Goal: Task Accomplishment & Management: Use online tool/utility

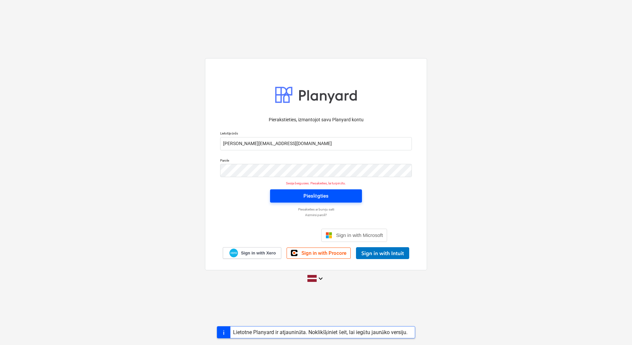
click at [346, 193] on span "Pieslēgties" at bounding box center [316, 196] width 76 height 9
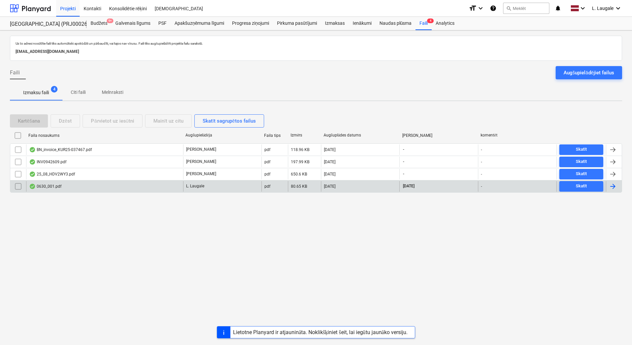
click at [127, 186] on div "0630_001.pdf" at bounding box center [104, 186] width 157 height 11
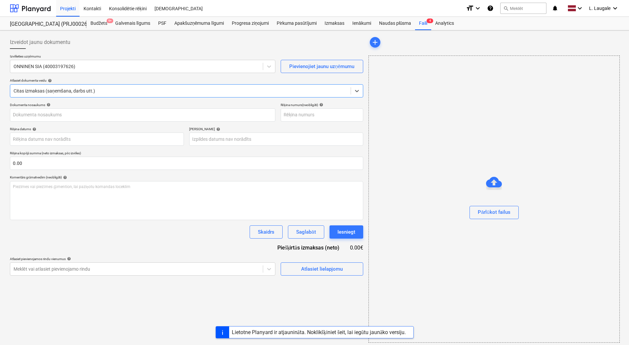
type input "64742786"
type input "[DATE]"
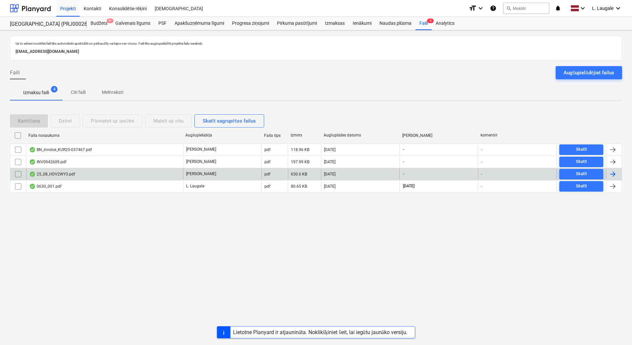
click at [123, 170] on div "25_08_HDV2WY3.pdf" at bounding box center [104, 174] width 157 height 11
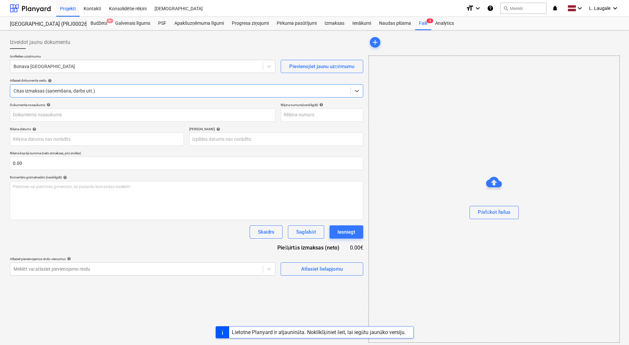
type input "25_08_HDV2WY3.pdf"
